Goal: Check status: Check status

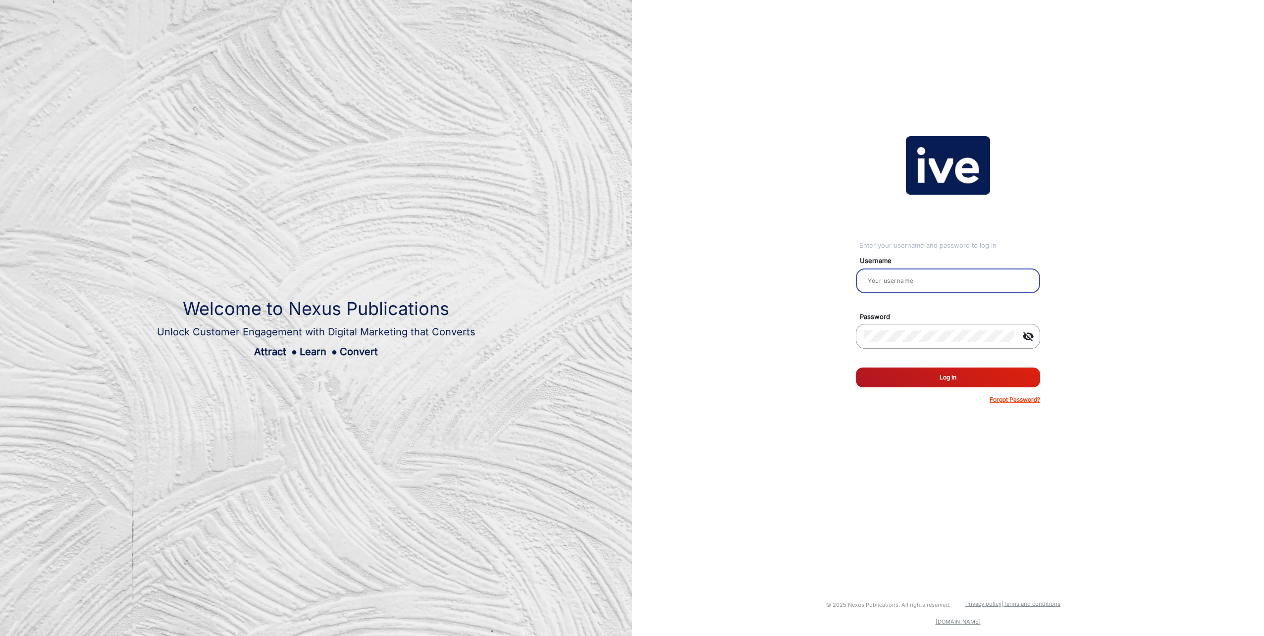
click at [898, 283] on input "email" at bounding box center [948, 281] width 168 height 12
type input "[PERSON_NAME]"
click at [856, 368] on button "Log In" at bounding box center [948, 378] width 184 height 20
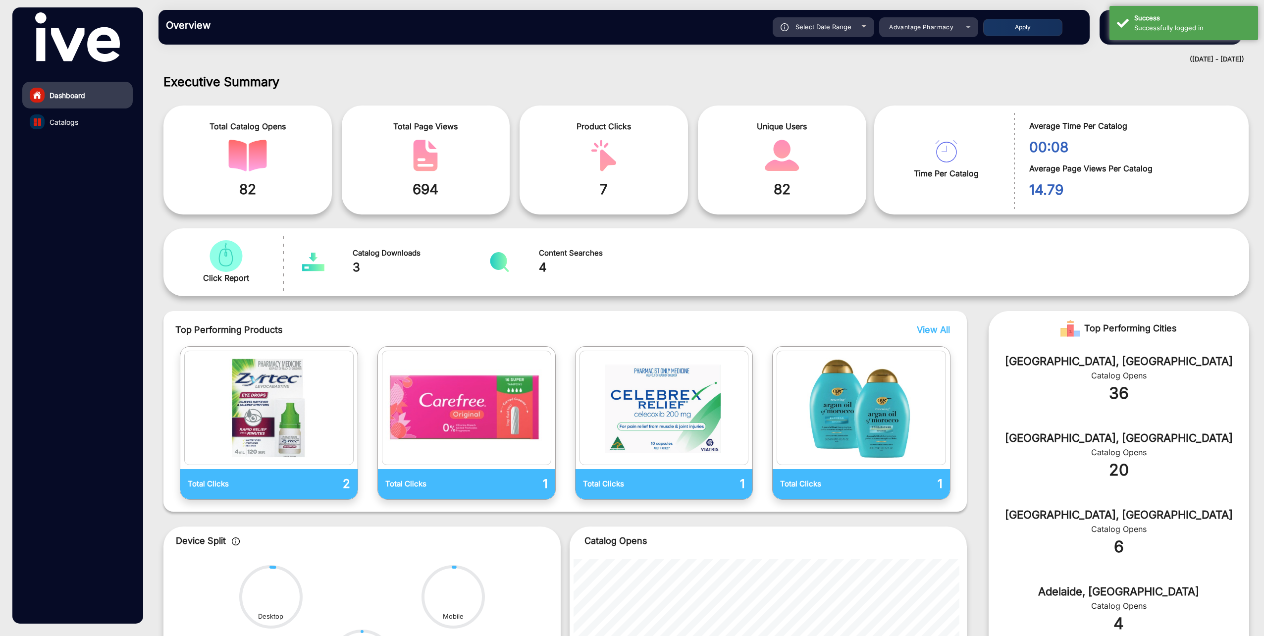
click at [934, 28] on div "Select Date Range [DATE] [DATE] – [DATE] [DATE] Advantage Pharmacy Apply" at bounding box center [670, 27] width 825 height 20
click at [863, 27] on div at bounding box center [864, 26] width 5 height 2
click at [860, 24] on div "Select Date Range" at bounding box center [824, 27] width 102 height 20
type input "[DATE]"
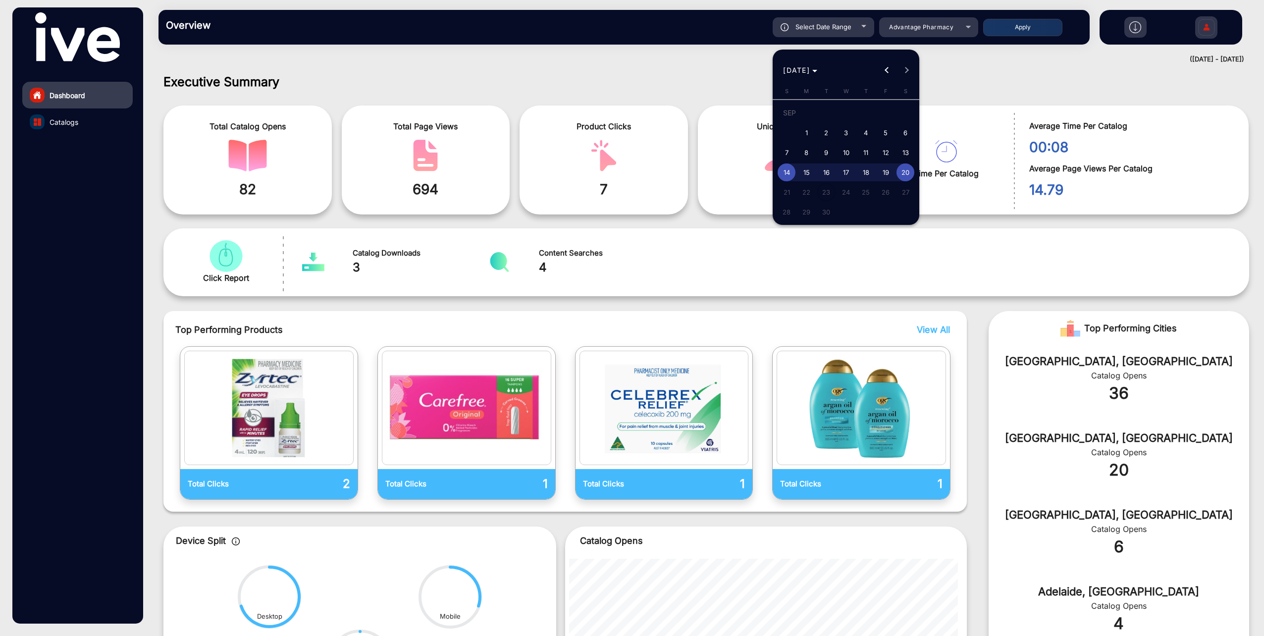
click at [867, 177] on span "18" at bounding box center [866, 172] width 18 height 18
type input "[DATE]"
click at [901, 171] on span "20" at bounding box center [906, 172] width 18 height 18
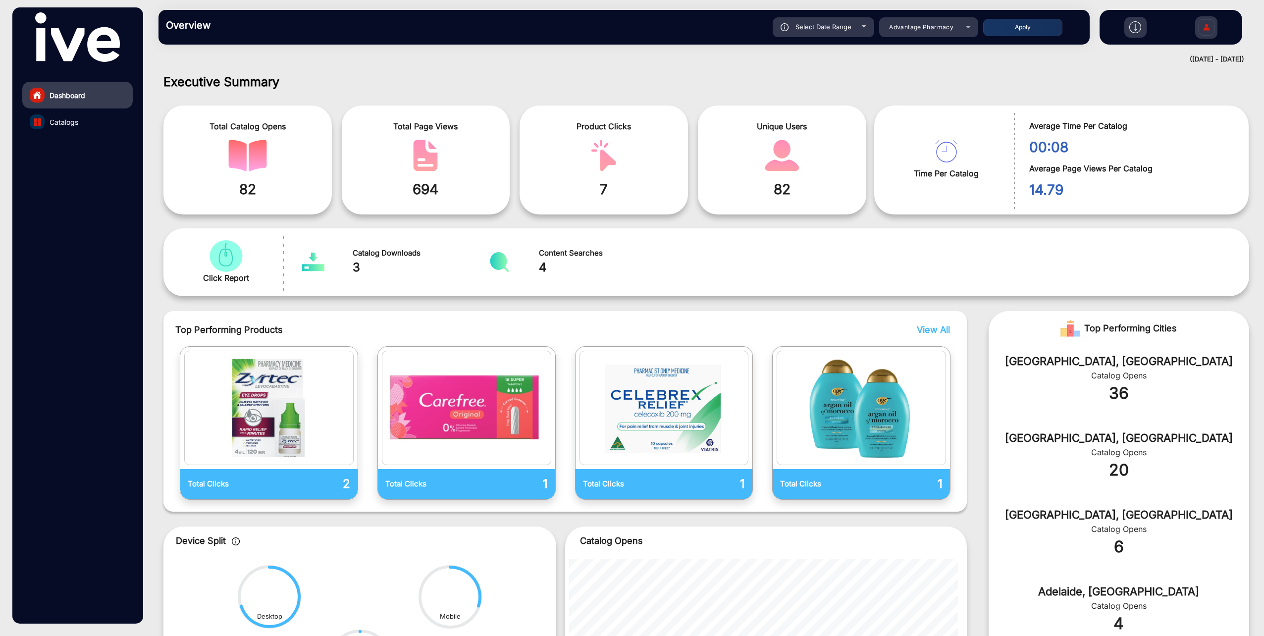
type input "[DATE]"
click at [958, 29] on div "Advantage Pharmacy" at bounding box center [921, 27] width 79 height 12
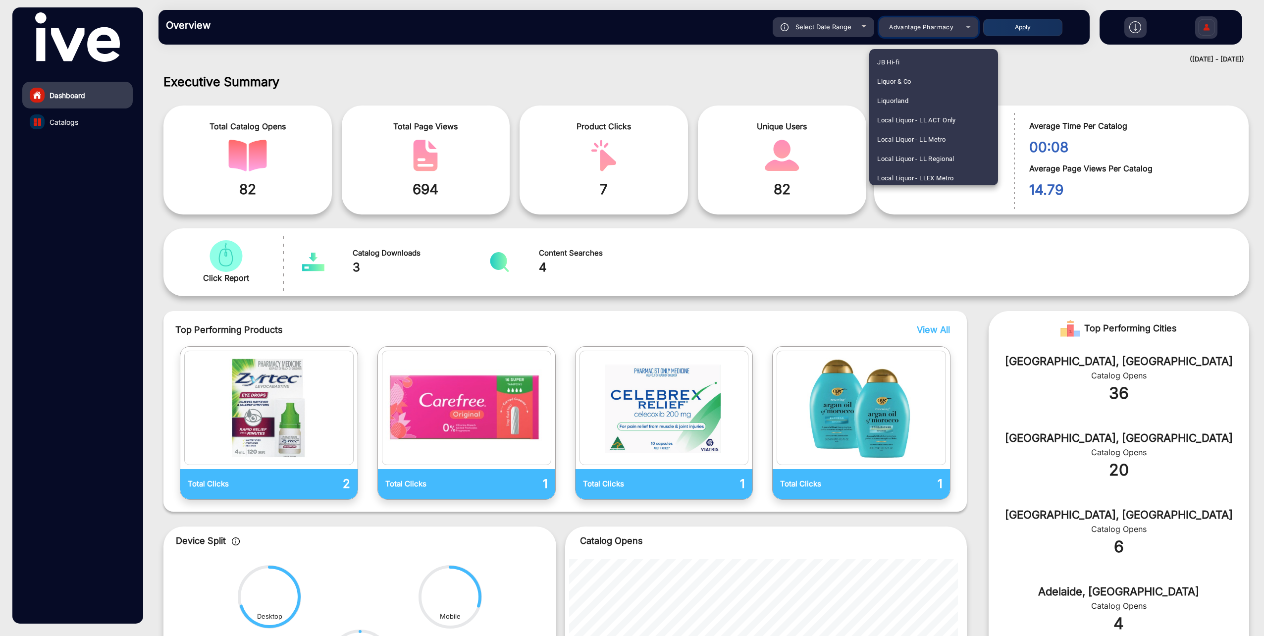
scroll to position [991, 0]
click at [888, 91] on span "JB Hi-fi" at bounding box center [888, 95] width 22 height 19
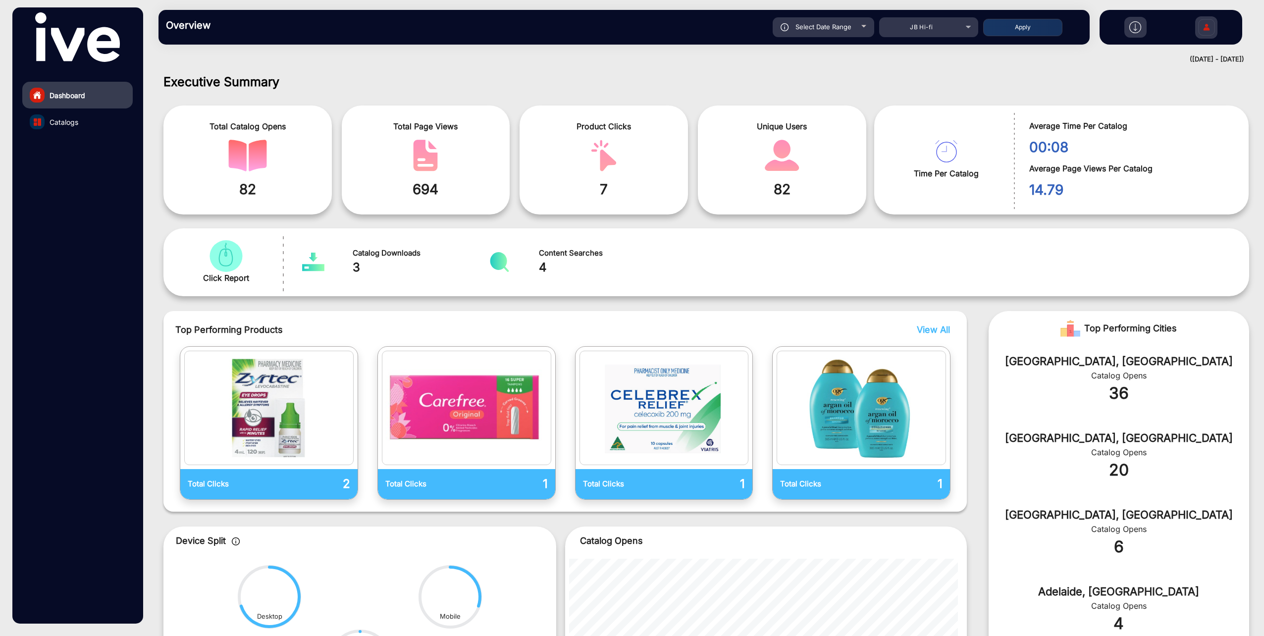
click at [1040, 26] on button "Apply" at bounding box center [1022, 27] width 79 height 17
type input "[DATE]"
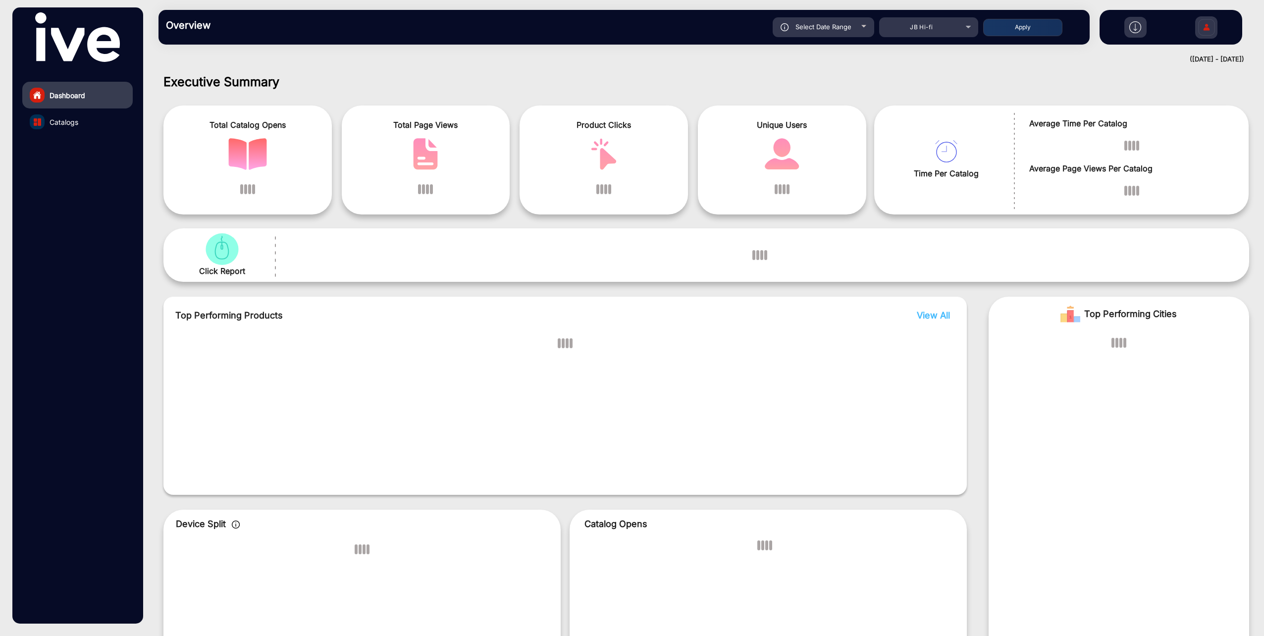
scroll to position [7, 0]
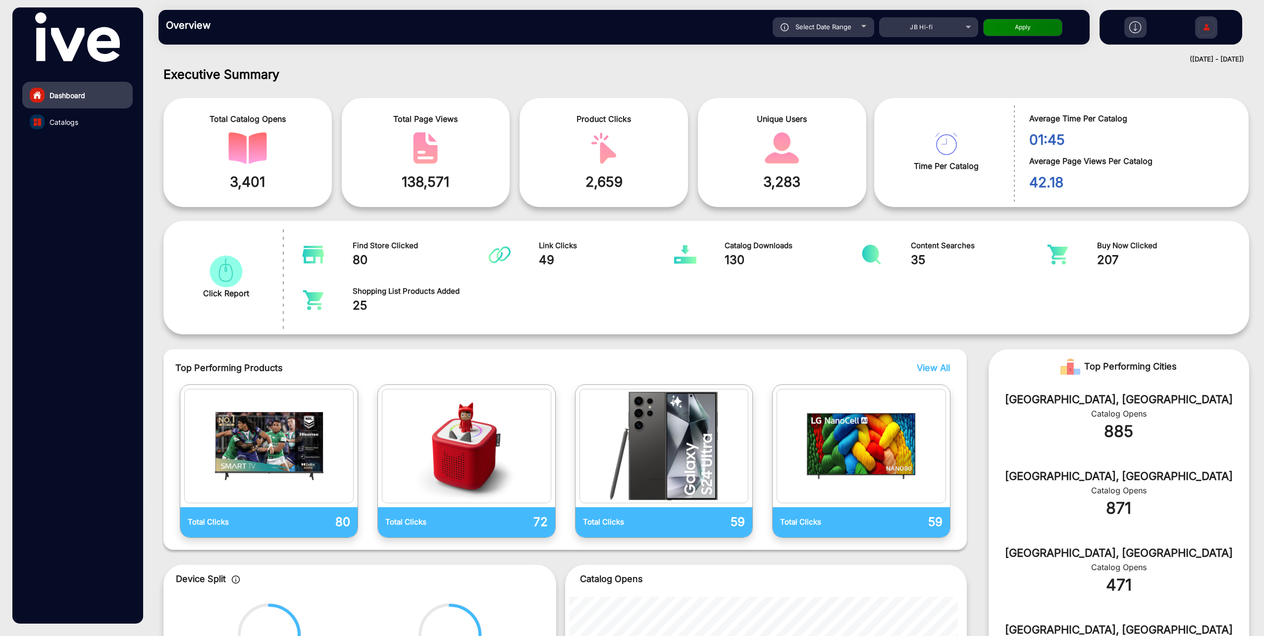
click at [863, 26] on div at bounding box center [864, 26] width 5 height 2
click at [863, 24] on div "Select Date Range" at bounding box center [824, 27] width 102 height 20
type input "[DATE]"
